Goal: Information Seeking & Learning: Learn about a topic

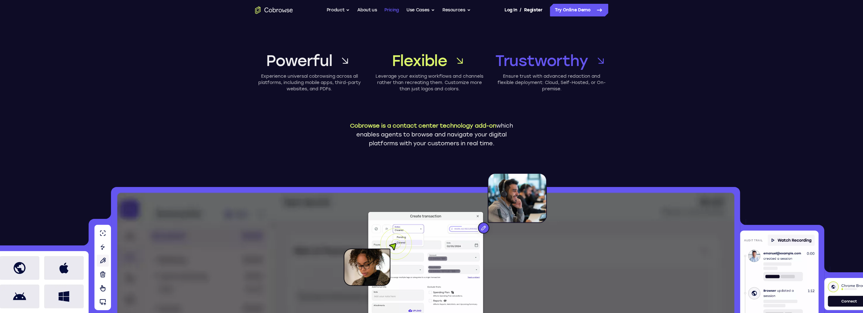
click at [389, 9] on link "Pricing" at bounding box center [391, 10] width 15 height 13
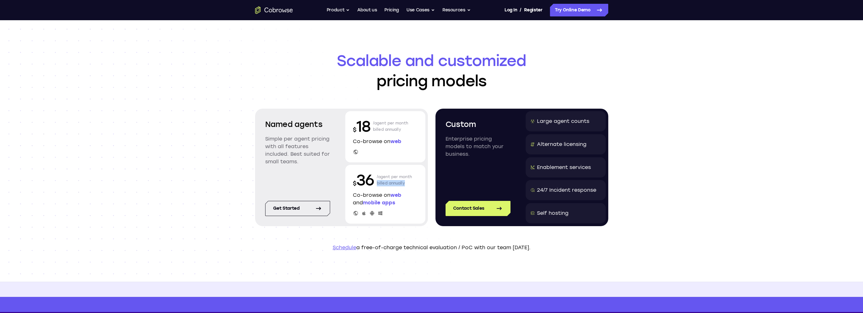
drag, startPoint x: 376, startPoint y: 181, endPoint x: 407, endPoint y: 184, distance: 32.0
click at [407, 184] on div "$ 36 /agent per month billed annually" at bounding box center [385, 180] width 65 height 20
click at [407, 184] on p "/agent per month billed annually" at bounding box center [394, 180] width 35 height 20
drag, startPoint x: 392, startPoint y: 176, endPoint x: 404, endPoint y: 183, distance: 13.7
click at [404, 183] on p "/agent per month billed annually" at bounding box center [394, 180] width 35 height 20
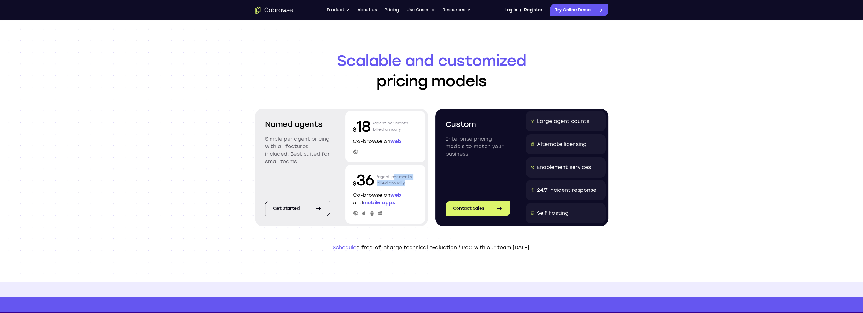
click at [404, 183] on p "/agent per month billed annually" at bounding box center [394, 180] width 35 height 20
click at [382, 186] on p "/agent per month billed annually" at bounding box center [394, 180] width 35 height 20
